Goal: Find specific page/section

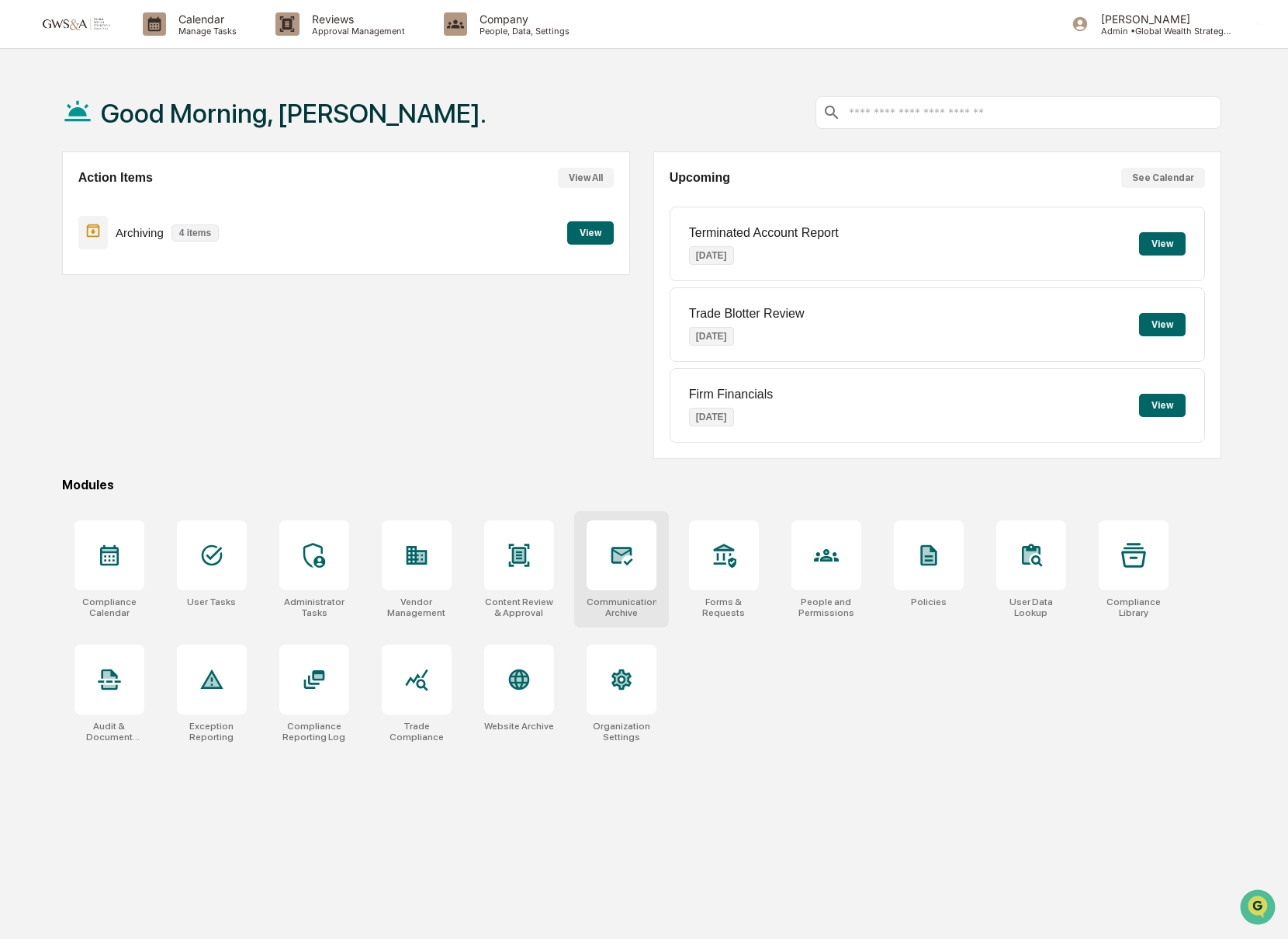
click at [666, 612] on div "Communications Archive" at bounding box center [622, 569] width 95 height 117
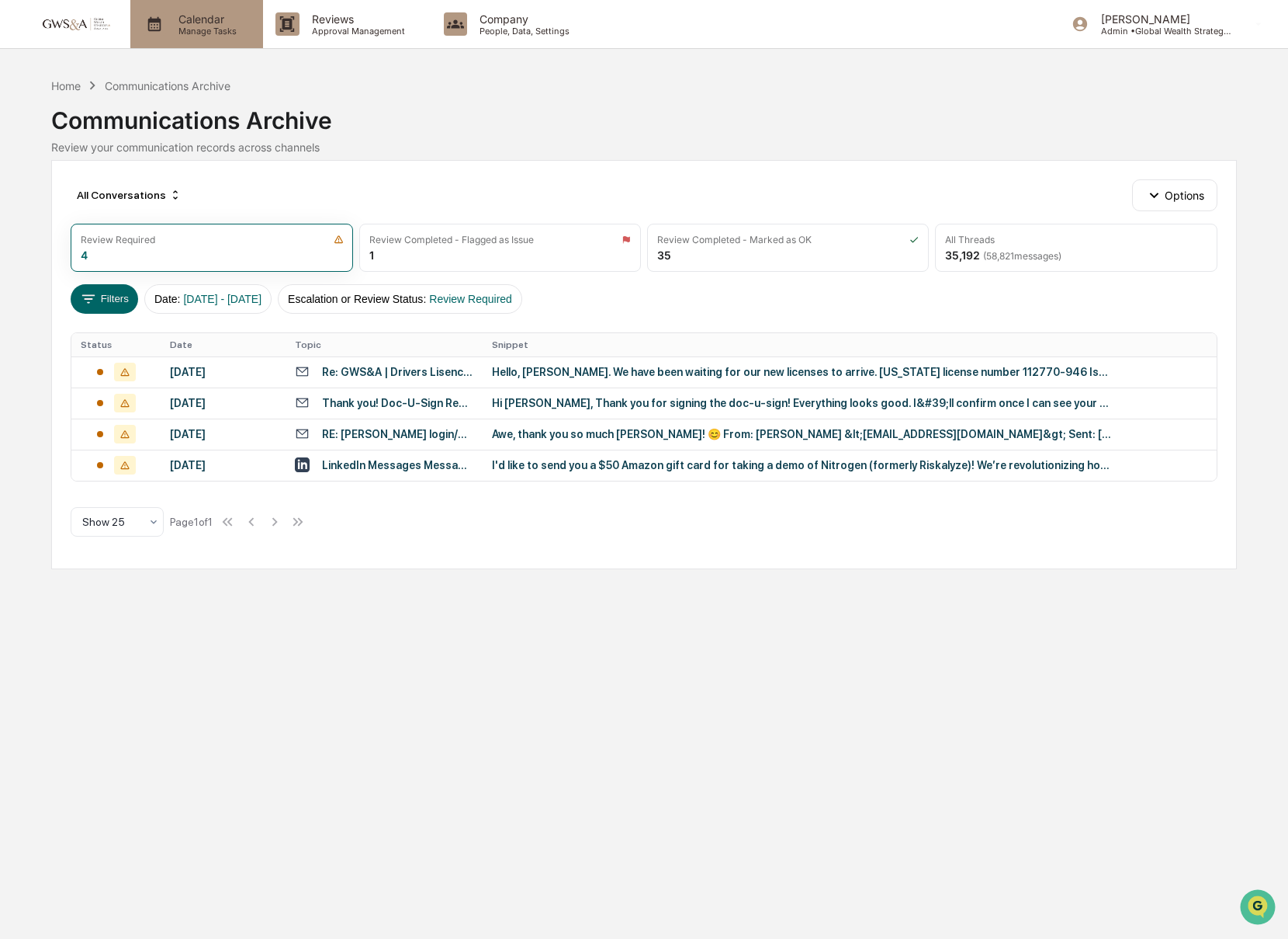
drag, startPoint x: 188, startPoint y: 49, endPoint x: 192, endPoint y: 33, distance: 16.5
click at [187, 49] on div "Calendar Manage Tasks Reviews Approval Management Company People, Data, Setting…" at bounding box center [644, 469] width 1288 height 939
click at [194, 30] on p "Manage Tasks" at bounding box center [205, 31] width 78 height 11
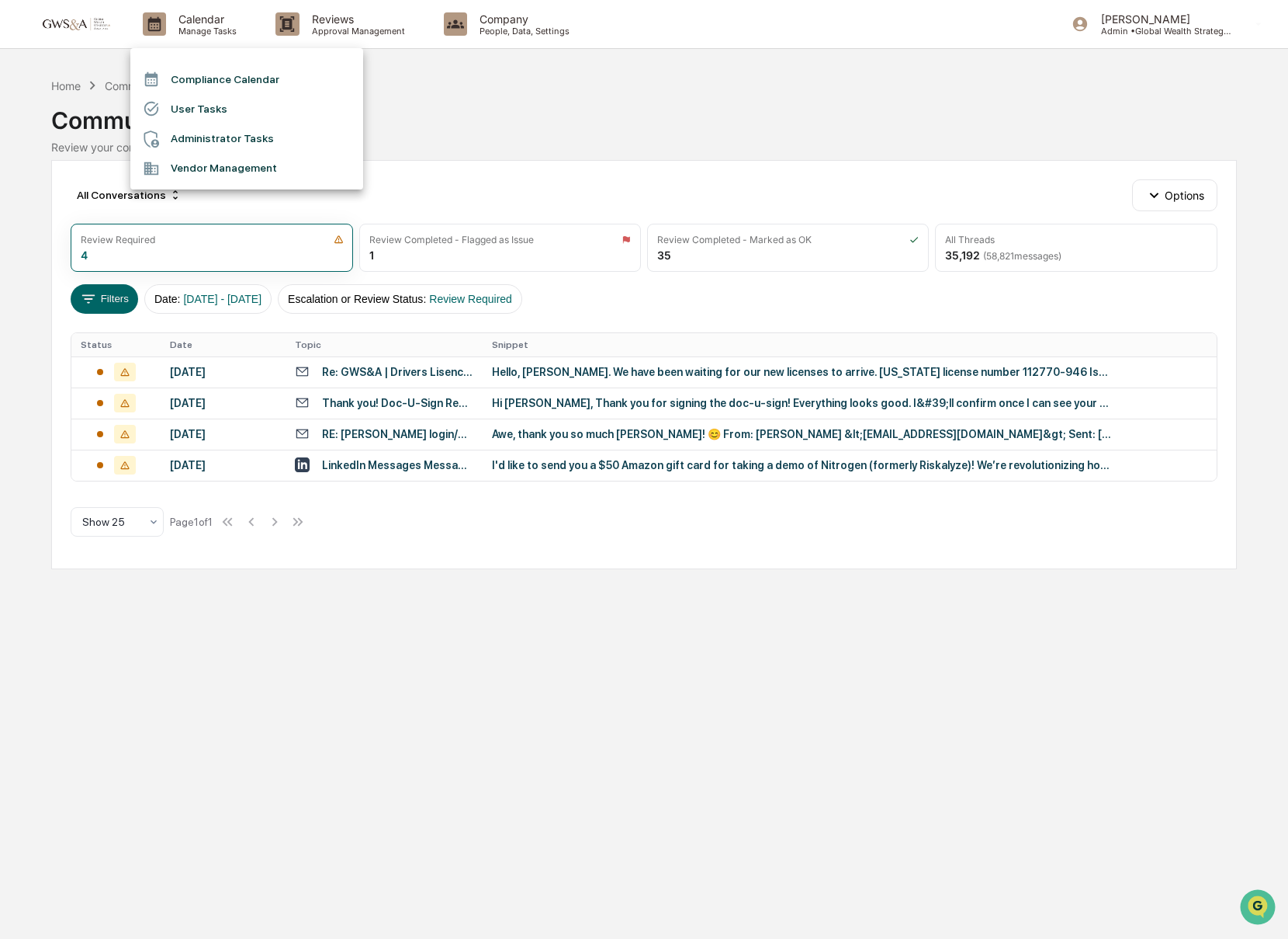
click at [221, 74] on li "Compliance Calendar" at bounding box center [247, 79] width 233 height 30
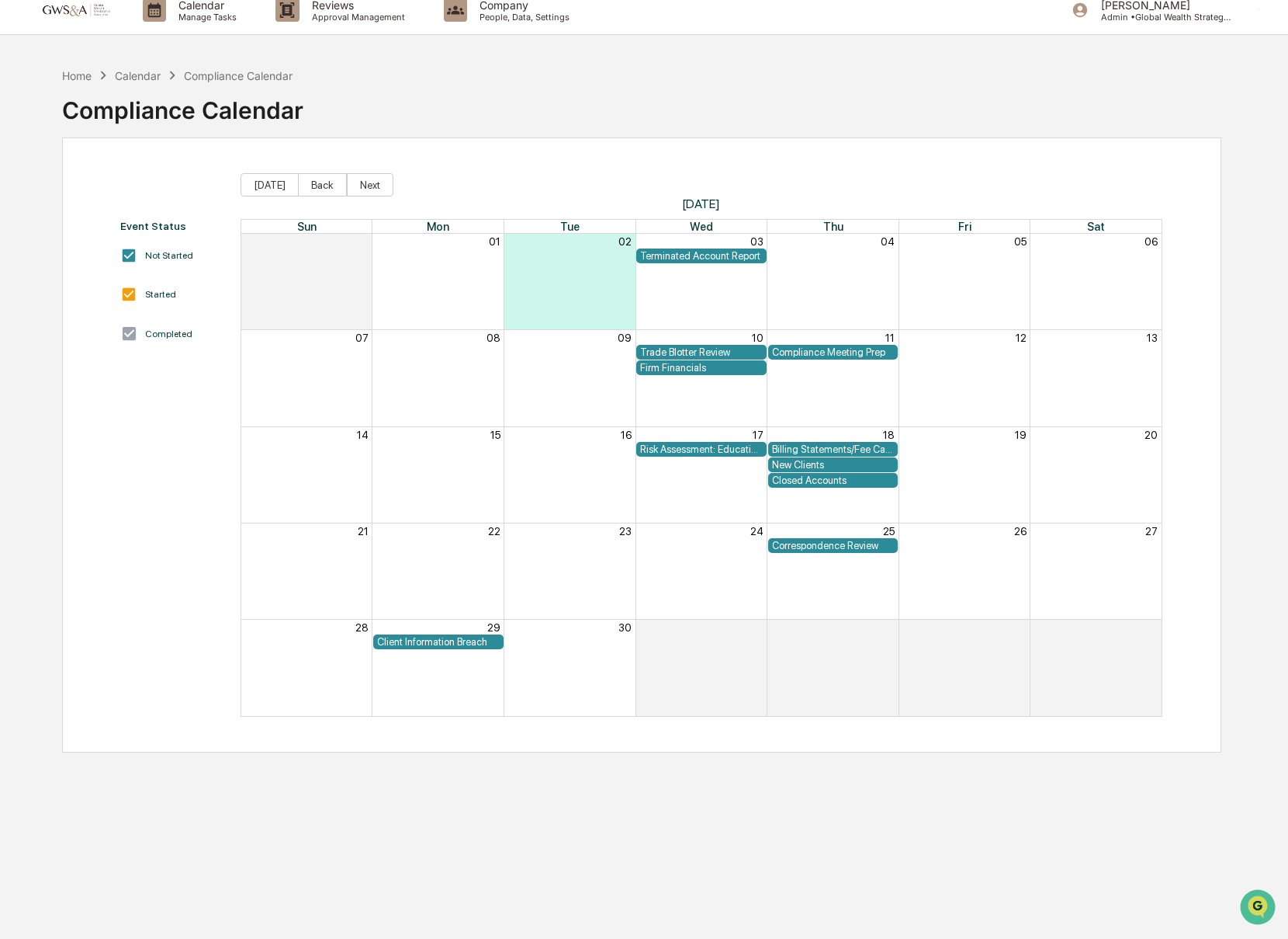
scroll to position [17, 0]
